Goal: Obtain resource: Download file/media

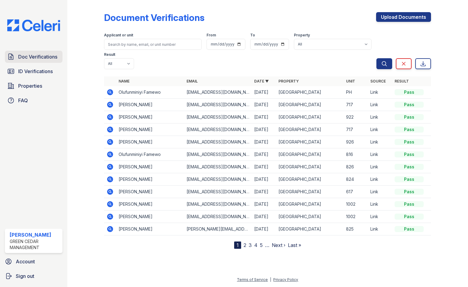
click at [15, 54] on link "Doc Verifications" at bounding box center [34, 57] width 58 height 12
click at [109, 89] on icon at bounding box center [109, 92] width 7 height 7
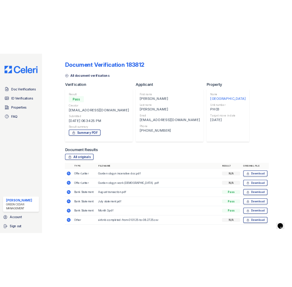
scroll to position [13, 0]
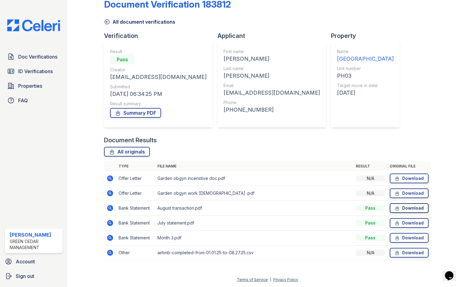
click at [407, 205] on link "Download" at bounding box center [409, 208] width 39 height 10
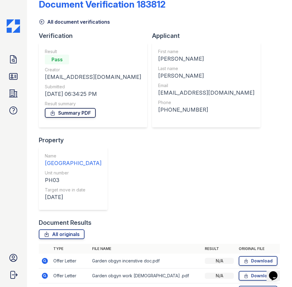
click at [75, 112] on link "Summary PDF" at bounding box center [70, 113] width 51 height 10
click at [64, 230] on link "All originals" at bounding box center [62, 234] width 46 height 10
click at [263, 42] on div "Verification Result Pass Creator [EMAIL_ADDRESS][DOMAIN_NAME] Submitted [DATE] …" at bounding box center [159, 125] width 241 height 187
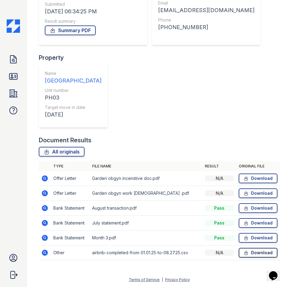
click at [254, 254] on link "Download" at bounding box center [258, 253] width 39 height 10
click at [14, 75] on icon at bounding box center [13, 77] width 10 height 10
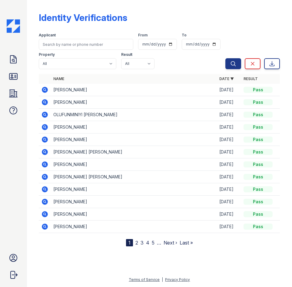
click at [43, 89] on icon at bounding box center [45, 90] width 6 height 6
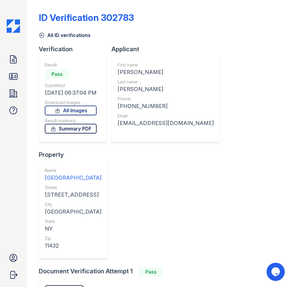
click at [78, 128] on link "Summary PDF" at bounding box center [71, 129] width 52 height 10
click at [74, 109] on link "All Images" at bounding box center [71, 111] width 52 height 10
click at [0, 95] on html "Doc Verifications ID Verifications Properties FAQ sasha gonzalez Green Cedar Ma…" at bounding box center [146, 143] width 292 height 287
